Goal: Information Seeking & Learning: Learn about a topic

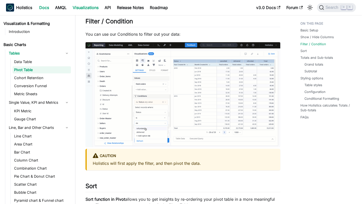
click at [47, 4] on link "Docs" at bounding box center [44, 8] width 16 height 8
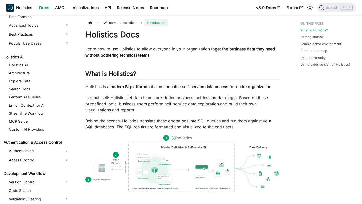
scroll to position [177, 0]
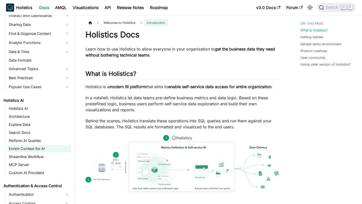
click at [34, 148] on link "Enrich Context for AI" at bounding box center [39, 148] width 64 height 7
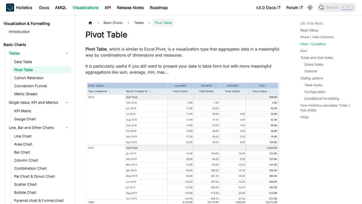
scroll to position [645, 0]
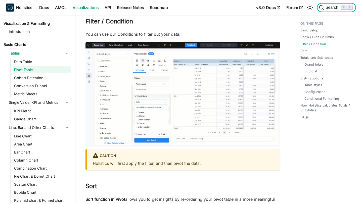
click at [332, 7] on span "Search" at bounding box center [332, 7] width 17 height 5
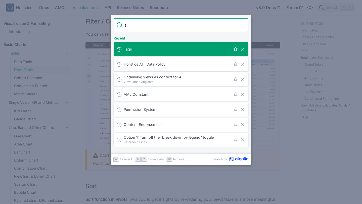
scroll to position [0, 0]
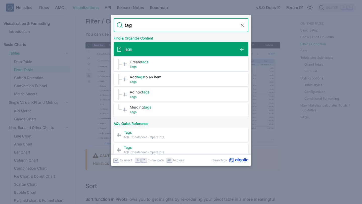
type input "tags"
click at [205, 51] on span "Tags" at bounding box center [181, 49] width 114 height 5
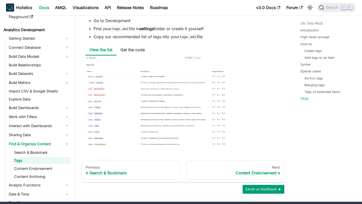
scroll to position [1888, 0]
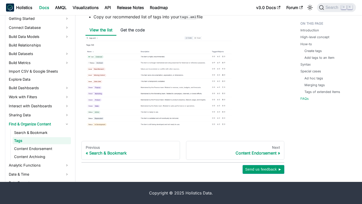
click at [124, 80] on img at bounding box center [158, 82] width 146 height 92
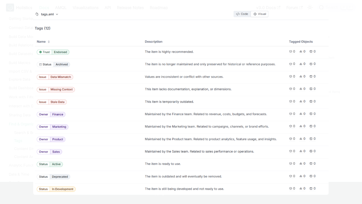
click at [3, 90] on div at bounding box center [181, 102] width 362 height 204
